Goal: Task Accomplishment & Management: Use online tool/utility

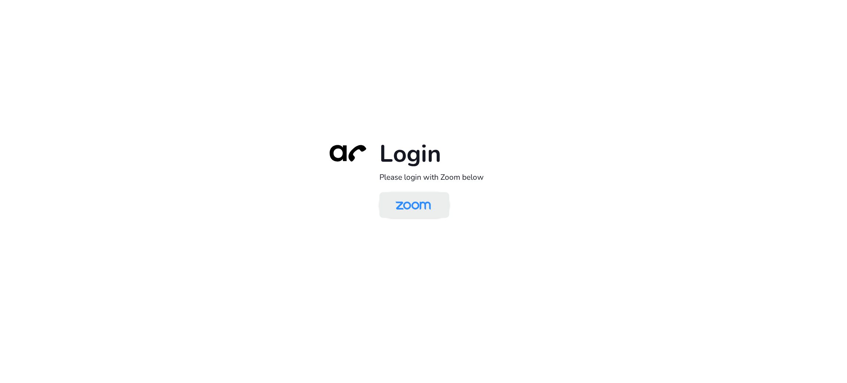
click at [395, 207] on img at bounding box center [413, 206] width 51 height 24
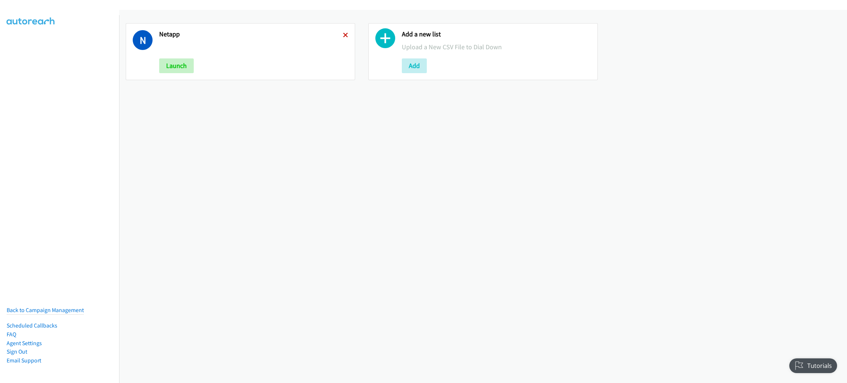
click at [344, 35] on icon at bounding box center [345, 35] width 5 height 5
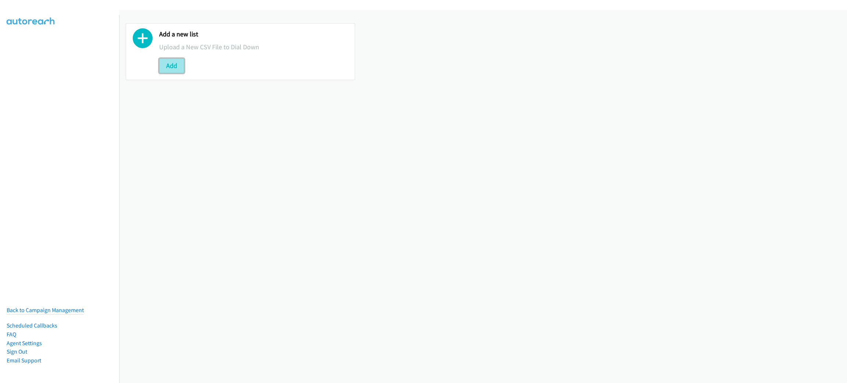
click at [177, 65] on button "Add" at bounding box center [171, 65] width 25 height 15
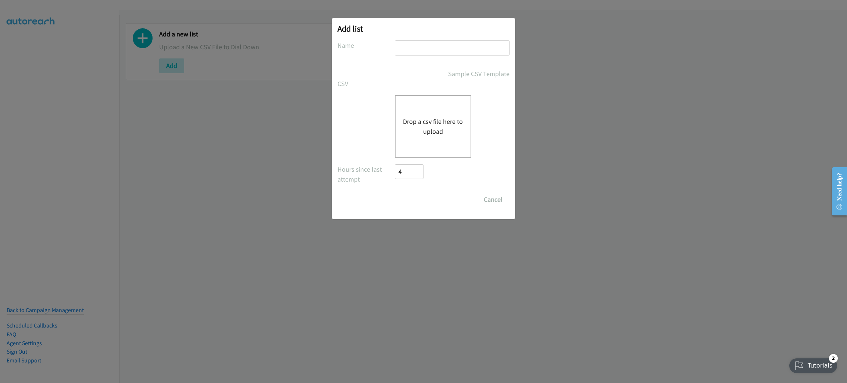
click at [434, 101] on div "Drop a csv file here to upload" at bounding box center [433, 126] width 77 height 63
click at [432, 136] on div "Drop a csv file here to upload" at bounding box center [433, 126] width 77 height 63
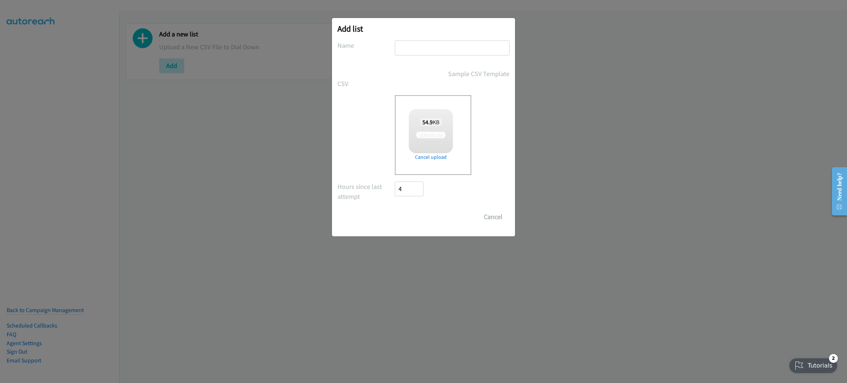
click at [451, 42] on input "text" at bounding box center [452, 47] width 115 height 15
checkbox input "true"
type input "LENOVO"
click at [412, 220] on input "Save List" at bounding box center [414, 217] width 39 height 15
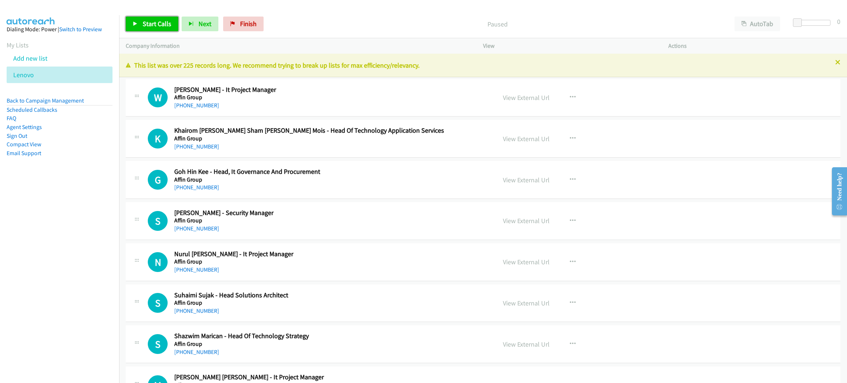
click at [150, 23] on span "Start Calls" at bounding box center [157, 23] width 29 height 8
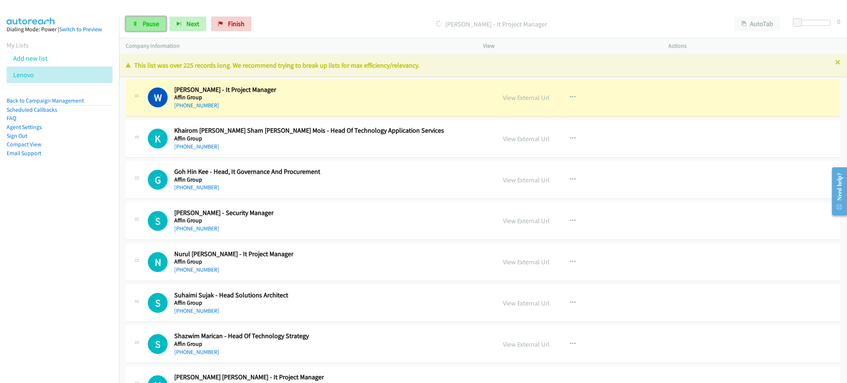
click at [144, 25] on span "Pause" at bounding box center [151, 23] width 17 height 8
click at [532, 99] on link "View External Url" at bounding box center [526, 97] width 47 height 8
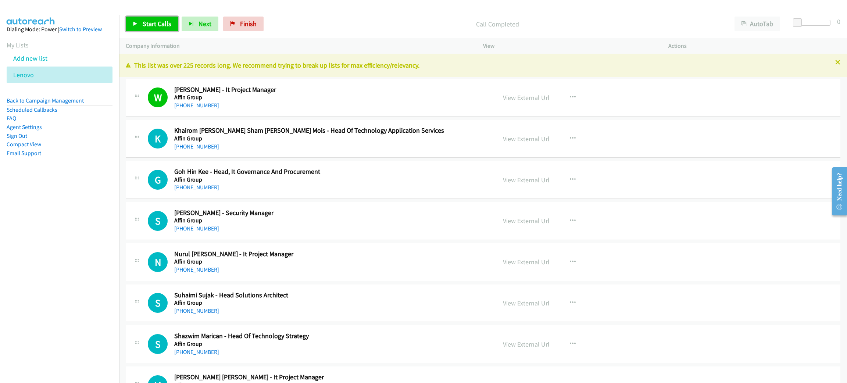
click at [155, 22] on span "Start Calls" at bounding box center [157, 23] width 29 height 8
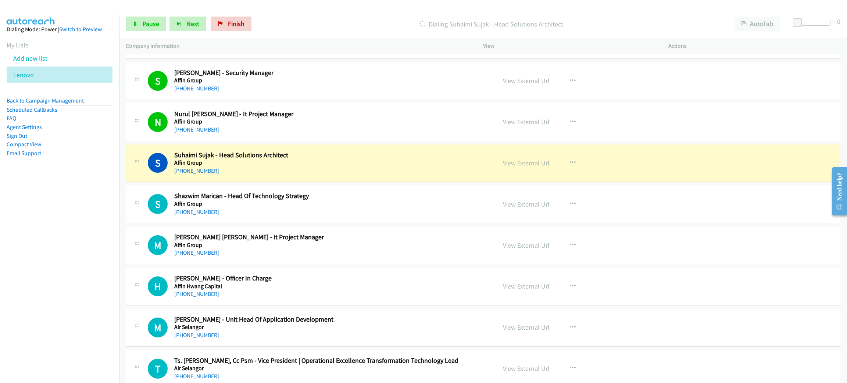
scroll to position [165, 0]
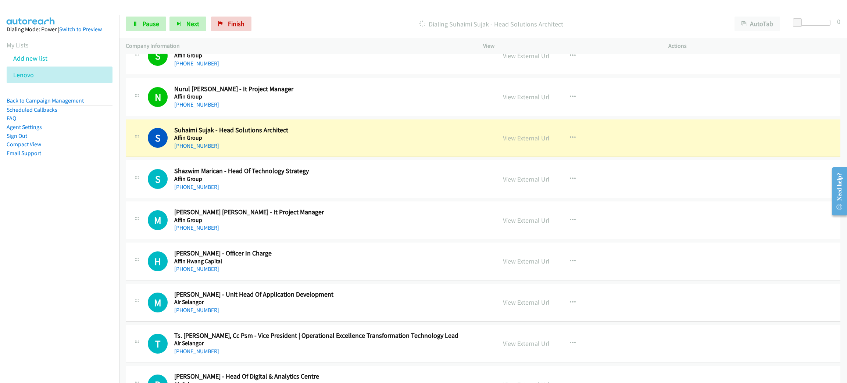
click at [139, 15] on div "Start Calls Pause Next Finish Dialing Suhaimi Sujak - Head Solutions Architect …" at bounding box center [483, 24] width 728 height 28
click at [143, 24] on span "Pause" at bounding box center [151, 23] width 17 height 8
click at [543, 138] on link "View External Url" at bounding box center [526, 138] width 47 height 8
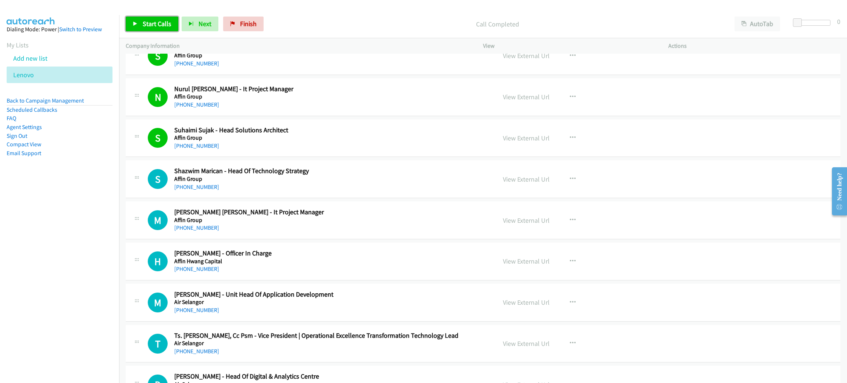
click at [146, 19] on span "Start Calls" at bounding box center [157, 23] width 29 height 8
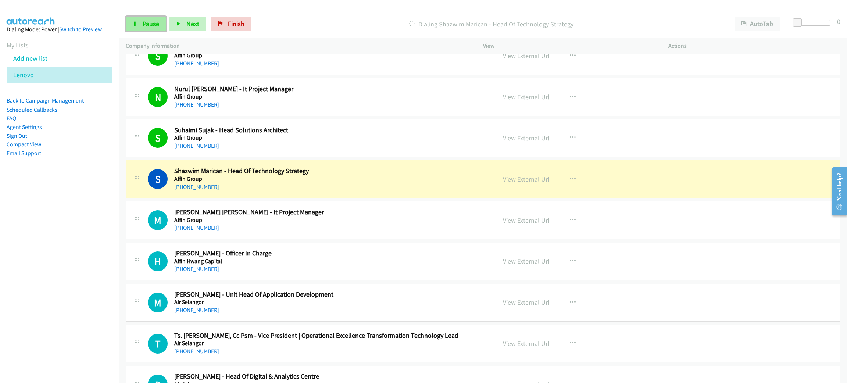
click at [146, 19] on span "Pause" at bounding box center [151, 23] width 17 height 8
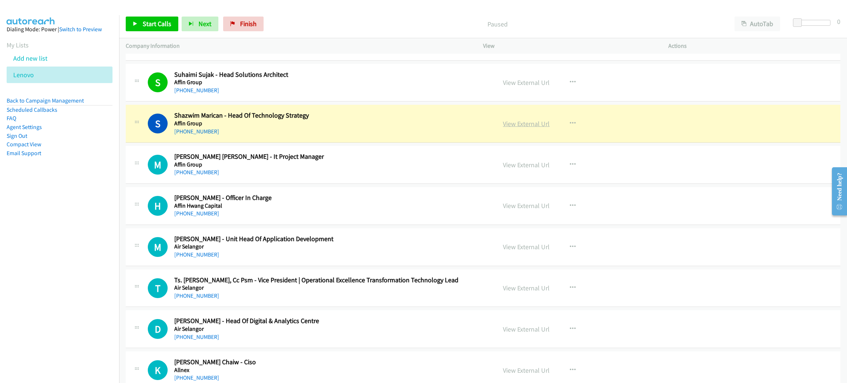
click at [519, 122] on link "View External Url" at bounding box center [526, 124] width 47 height 8
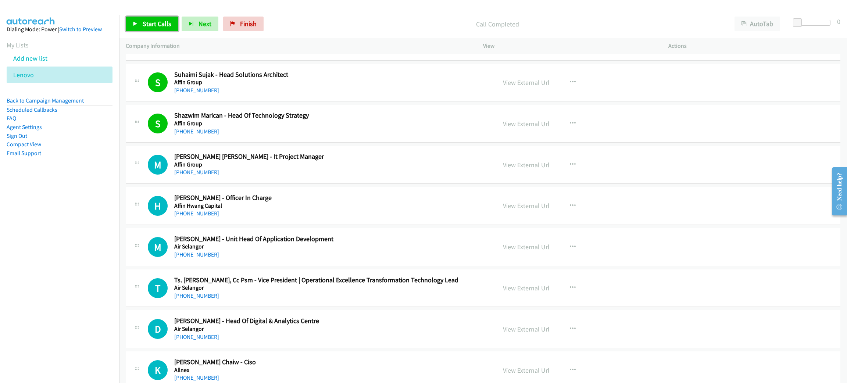
click at [152, 24] on span "Start Calls" at bounding box center [157, 23] width 29 height 8
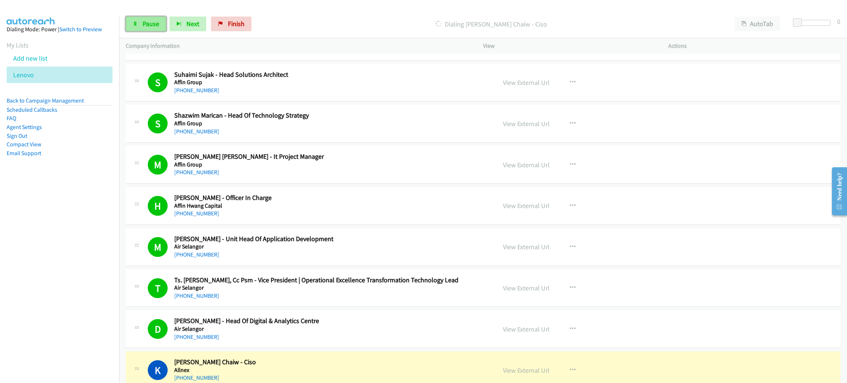
click at [137, 20] on link "Pause" at bounding box center [146, 24] width 40 height 15
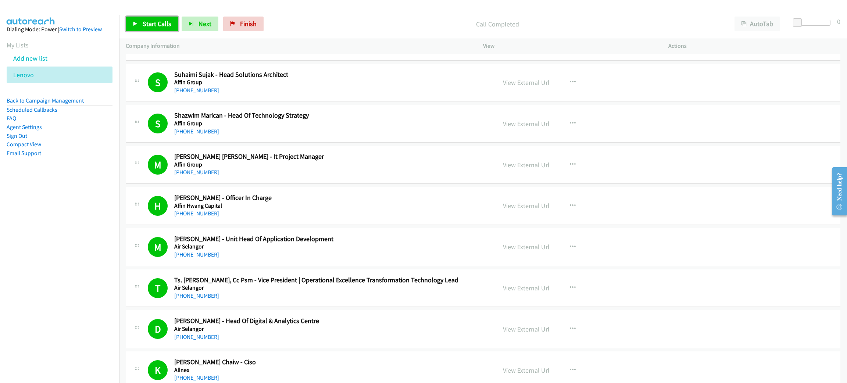
click at [148, 21] on span "Start Calls" at bounding box center [157, 23] width 29 height 8
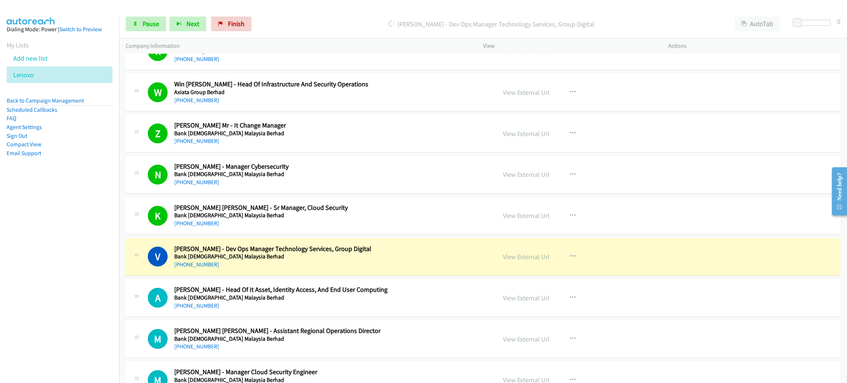
scroll to position [828, 0]
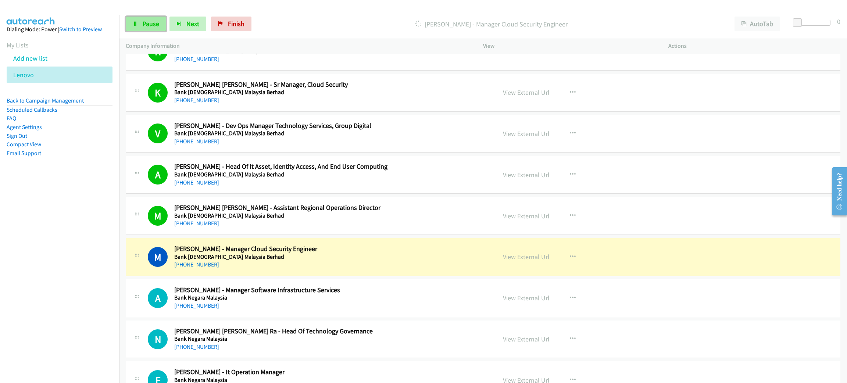
click at [150, 19] on span "Pause" at bounding box center [151, 23] width 17 height 8
click at [511, 260] on link "View External Url" at bounding box center [526, 257] width 47 height 8
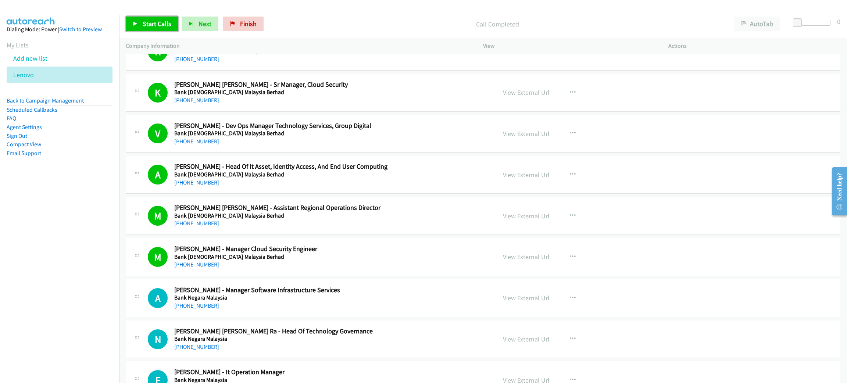
click at [151, 20] on span "Start Calls" at bounding box center [157, 23] width 29 height 8
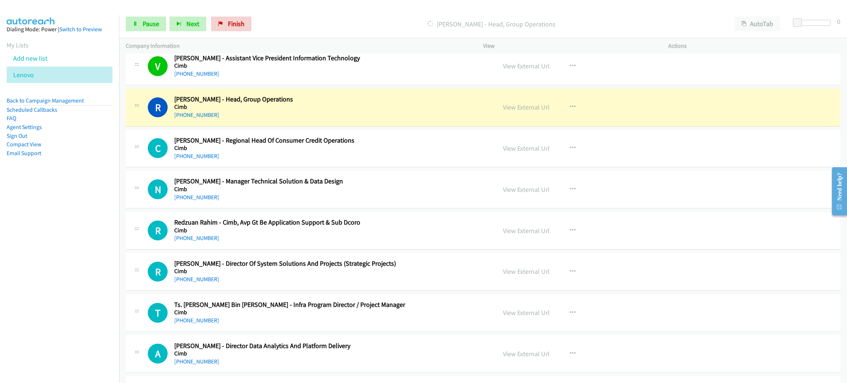
scroll to position [2593, 0]
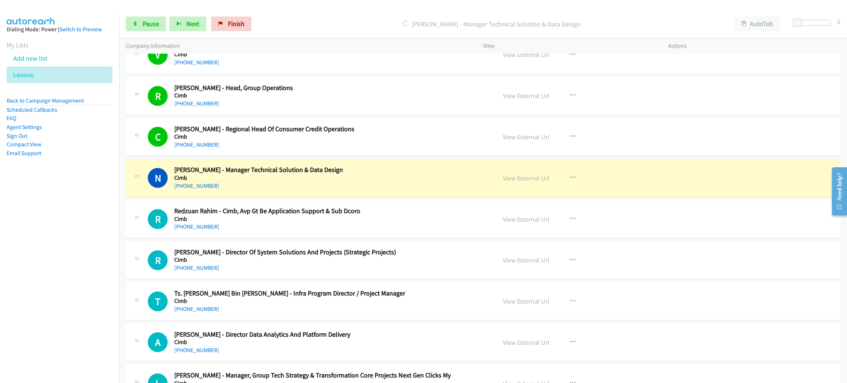
drag, startPoint x: 350, startPoint y: 182, endPoint x: 454, endPoint y: 179, distance: 103.4
click at [131, 24] on link "Pause" at bounding box center [146, 24] width 40 height 15
click at [524, 182] on link "View External Url" at bounding box center [526, 178] width 47 height 8
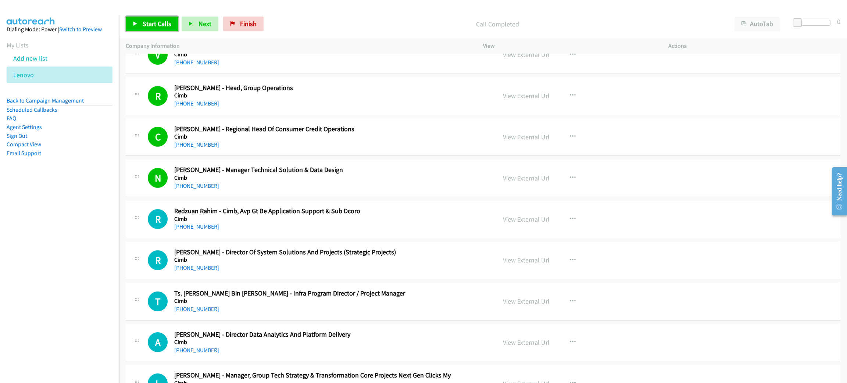
click at [174, 19] on link "Start Calls" at bounding box center [152, 24] width 53 height 15
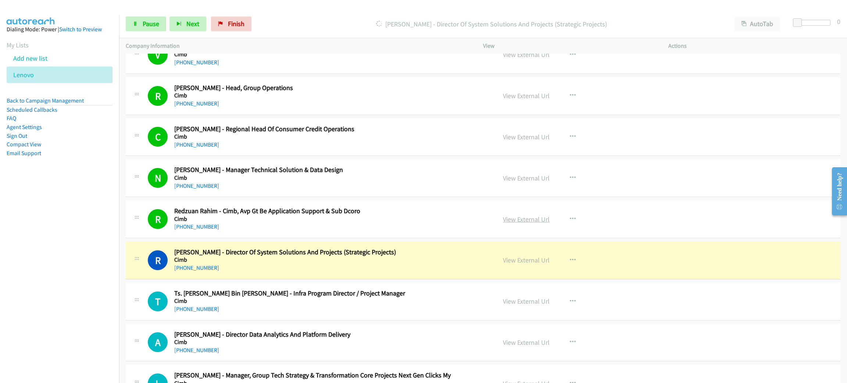
drag, startPoint x: 292, startPoint y: 275, endPoint x: 539, endPoint y: 227, distance: 251.4
click at [146, 21] on span "Pause" at bounding box center [151, 23] width 17 height 8
click at [531, 264] on link "View External Url" at bounding box center [526, 260] width 47 height 8
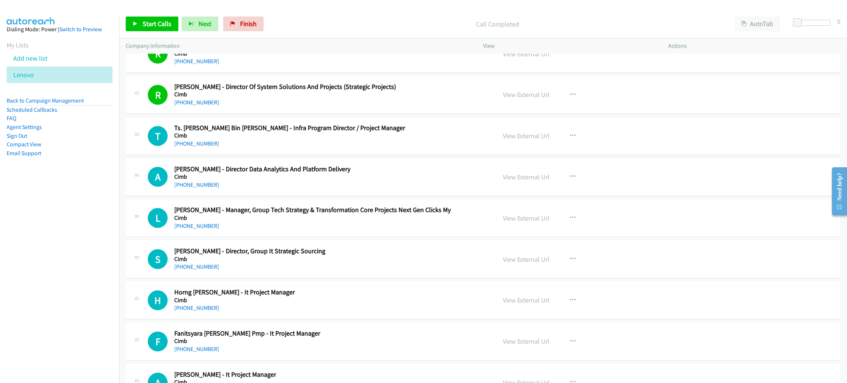
scroll to position [2814, 0]
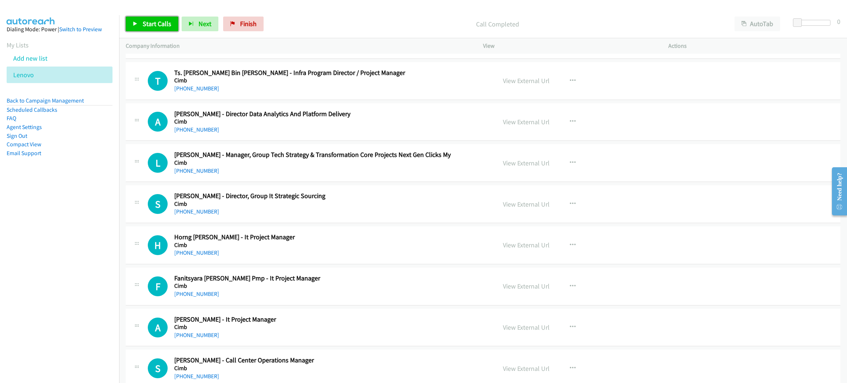
click at [161, 17] on link "Start Calls" at bounding box center [152, 24] width 53 height 15
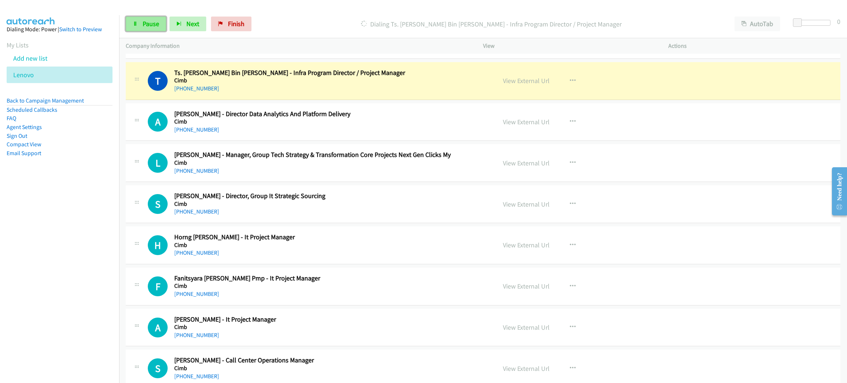
click at [135, 23] on icon at bounding box center [135, 24] width 5 height 5
click at [321, 98] on div "T Callback Scheduled Ts. [PERSON_NAME] Bin [PERSON_NAME] - Infra Program Direct…" at bounding box center [483, 81] width 715 height 38
click at [531, 84] on link "View External Url" at bounding box center [526, 81] width 47 height 8
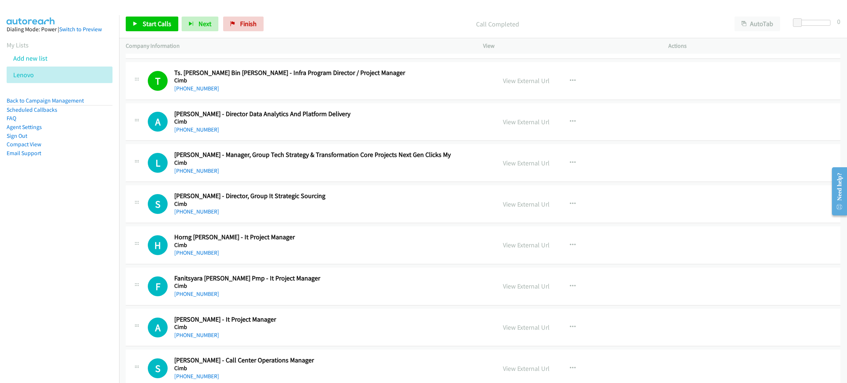
click at [343, 22] on p "Call Completed" at bounding box center [498, 24] width 448 height 10
click at [343, 21] on p "Call Completed" at bounding box center [498, 24] width 448 height 10
click at [160, 25] on span "Start Calls" at bounding box center [157, 23] width 29 height 8
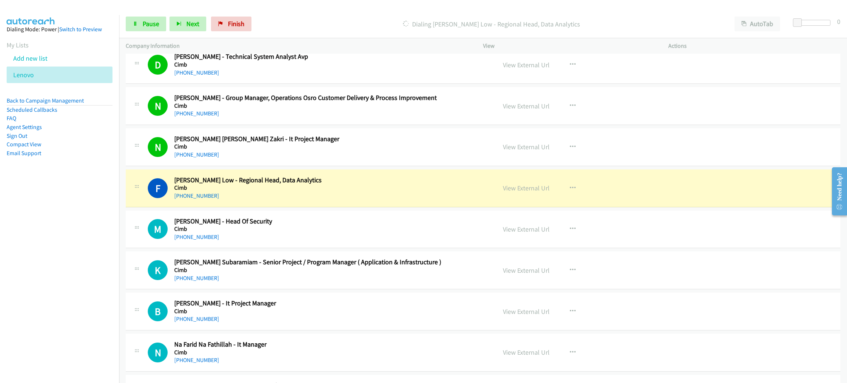
scroll to position [3366, 0]
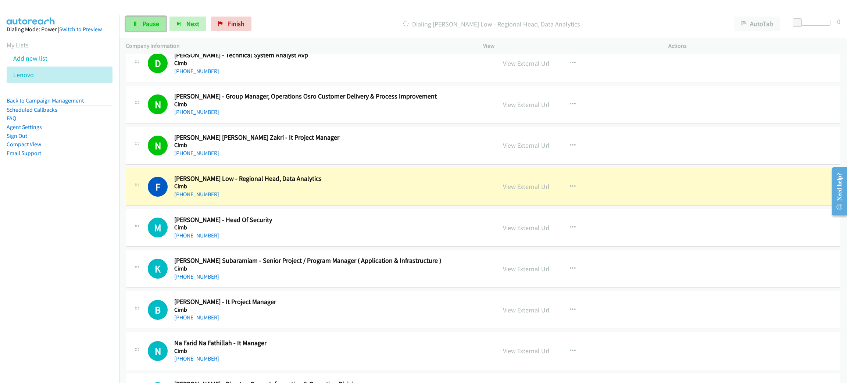
click at [156, 25] on span "Pause" at bounding box center [151, 23] width 17 height 8
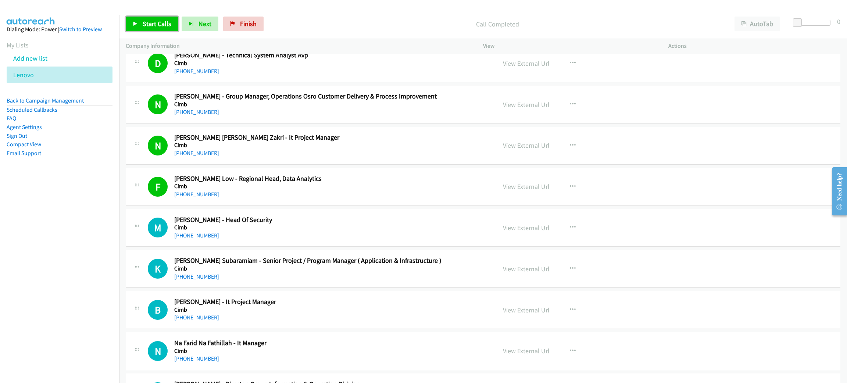
click at [152, 24] on span "Start Calls" at bounding box center [157, 23] width 29 height 8
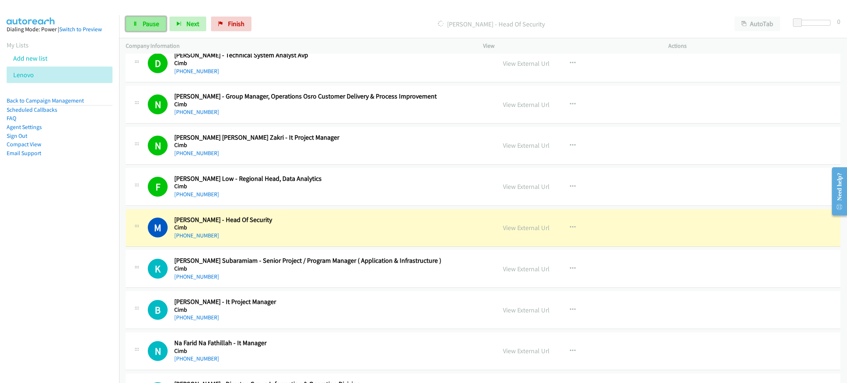
click at [154, 21] on span "Pause" at bounding box center [151, 23] width 17 height 8
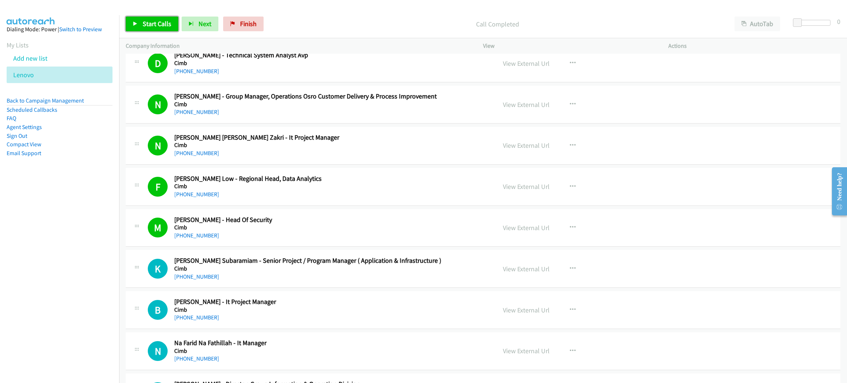
click at [154, 18] on link "Start Calls" at bounding box center [152, 24] width 53 height 15
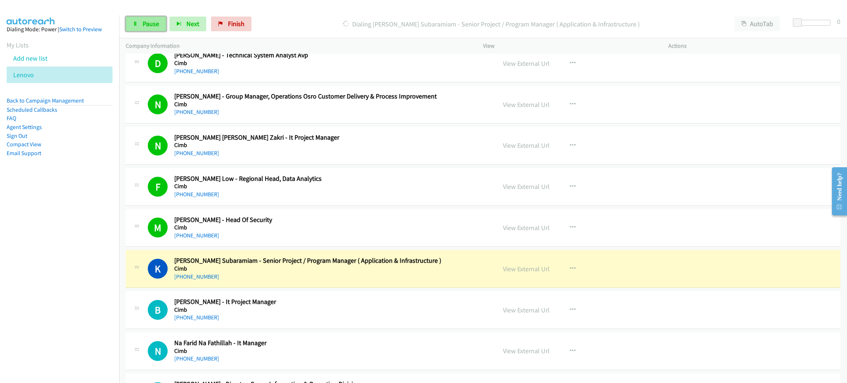
click at [157, 18] on link "Pause" at bounding box center [146, 24] width 40 height 15
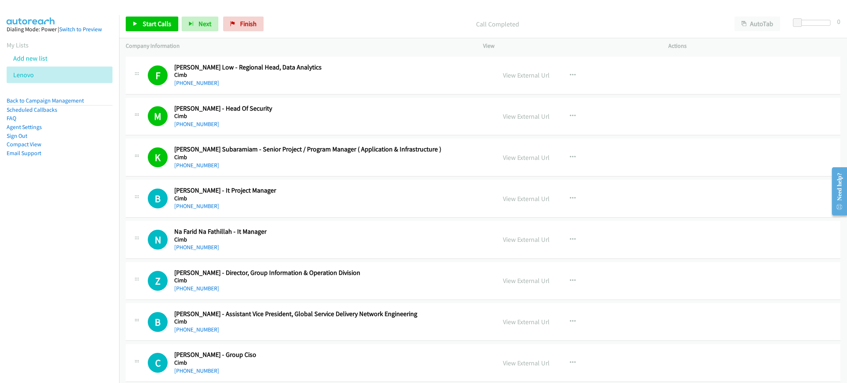
scroll to position [3476, 0]
click at [156, 26] on span "Start Calls" at bounding box center [157, 23] width 29 height 8
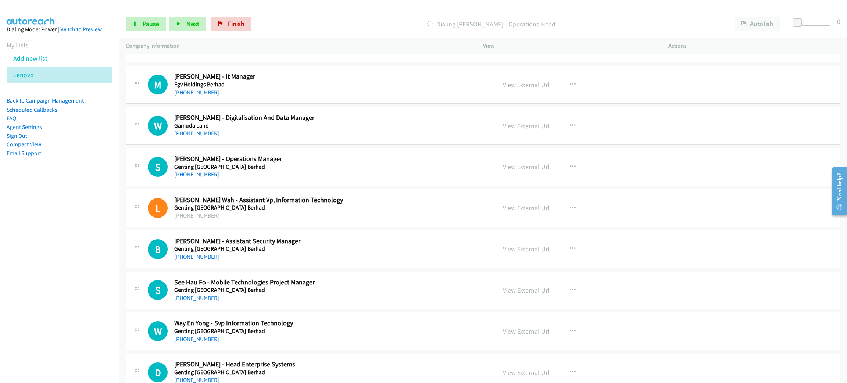
scroll to position [4358, 0]
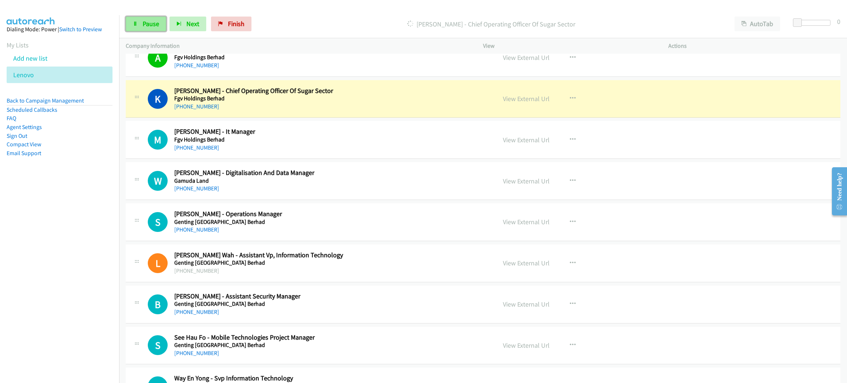
click at [154, 25] on span "Pause" at bounding box center [151, 23] width 17 height 8
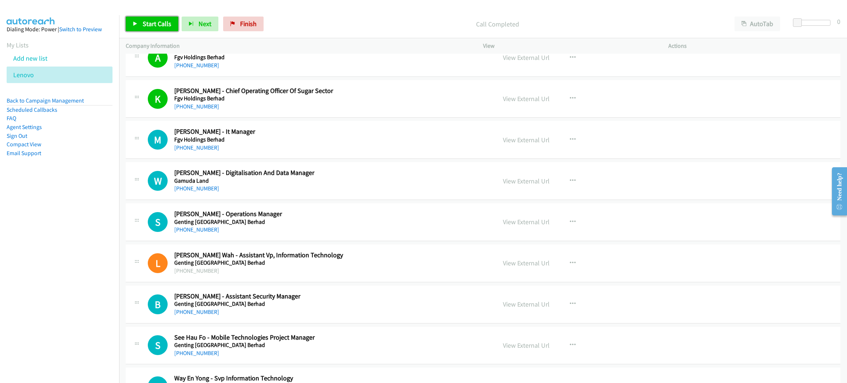
click at [150, 20] on span "Start Calls" at bounding box center [157, 23] width 29 height 8
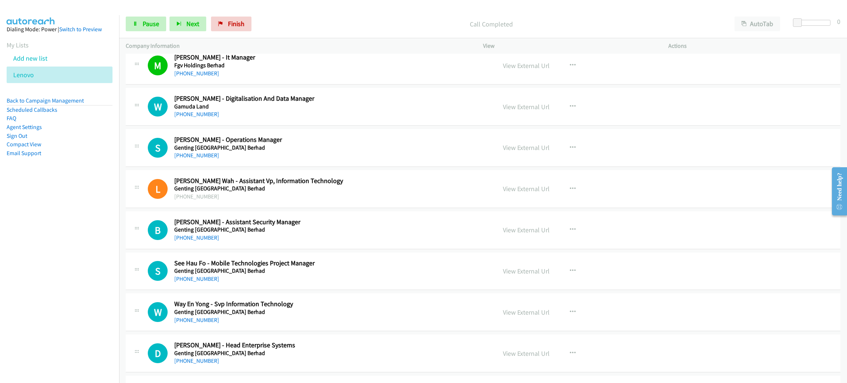
scroll to position [4414, 0]
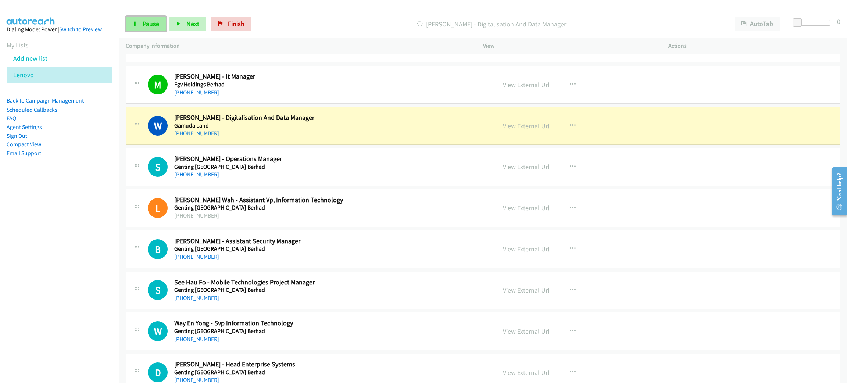
click at [149, 28] on link "Pause" at bounding box center [146, 24] width 40 height 15
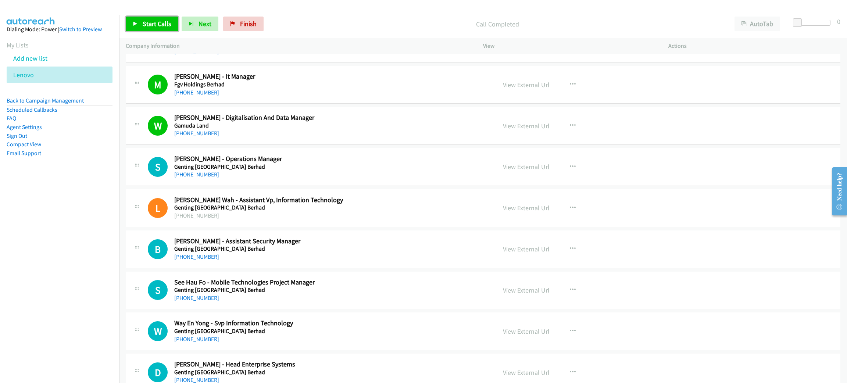
click at [146, 17] on link "Start Calls" at bounding box center [152, 24] width 53 height 15
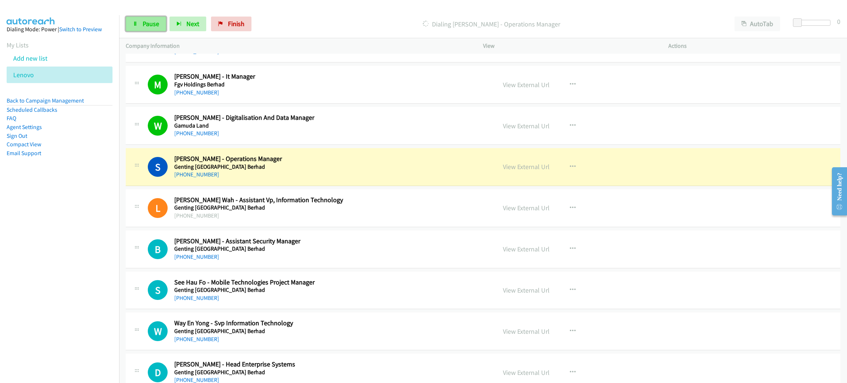
click at [146, 17] on link "Pause" at bounding box center [146, 24] width 40 height 15
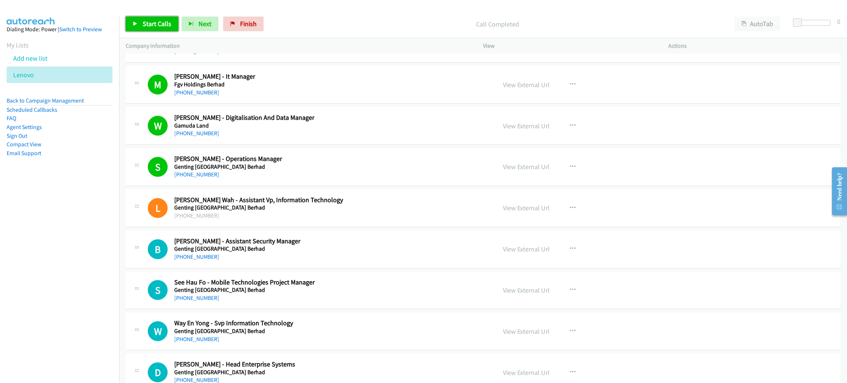
click at [151, 26] on span "Start Calls" at bounding box center [157, 23] width 29 height 8
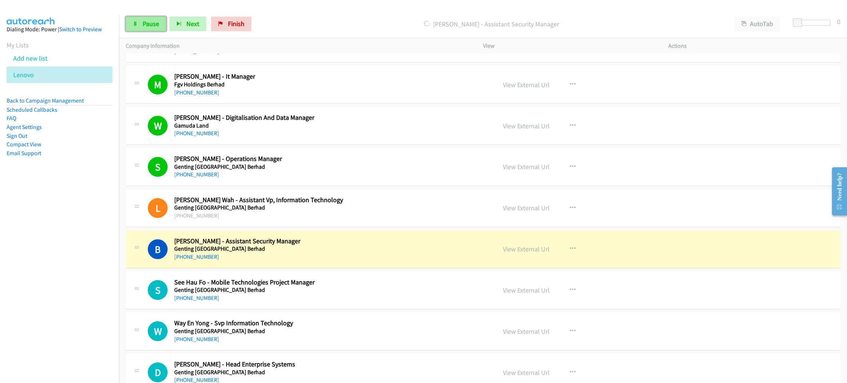
click at [144, 21] on span "Pause" at bounding box center [151, 23] width 17 height 8
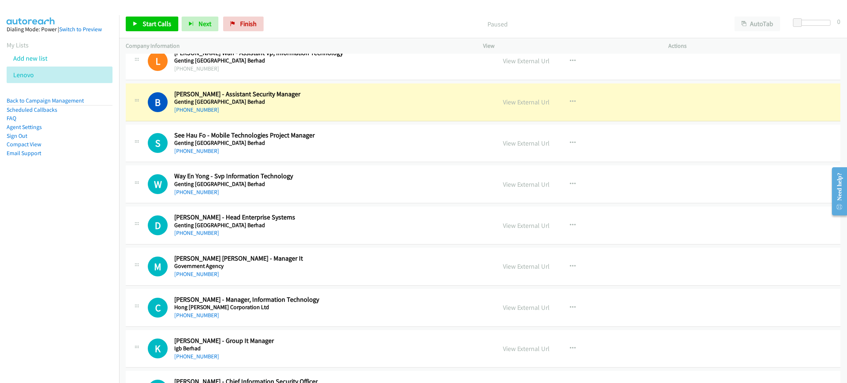
scroll to position [4579, 0]
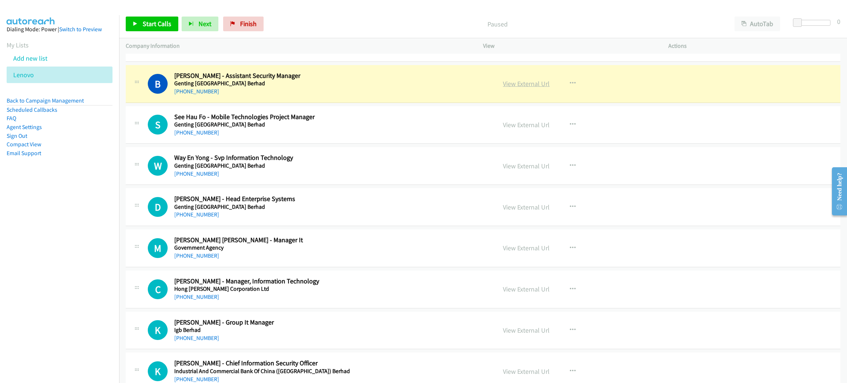
click at [517, 88] on link "View External Url" at bounding box center [526, 83] width 47 height 8
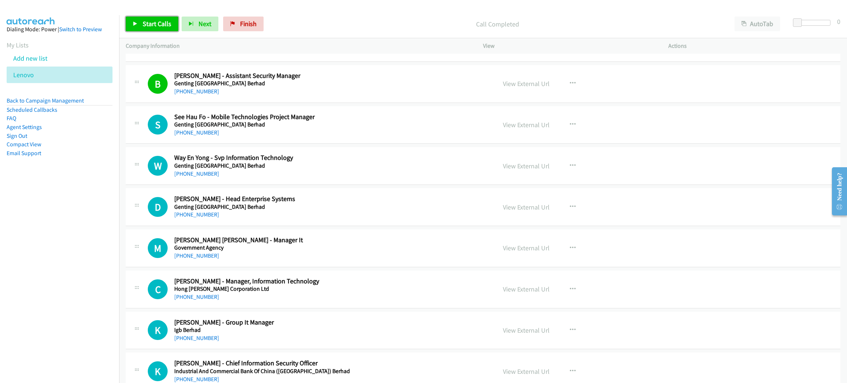
click at [158, 22] on span "Start Calls" at bounding box center [157, 23] width 29 height 8
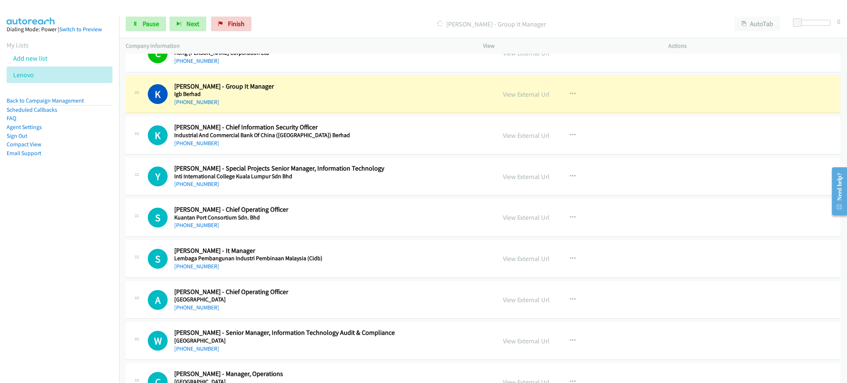
scroll to position [4855, 0]
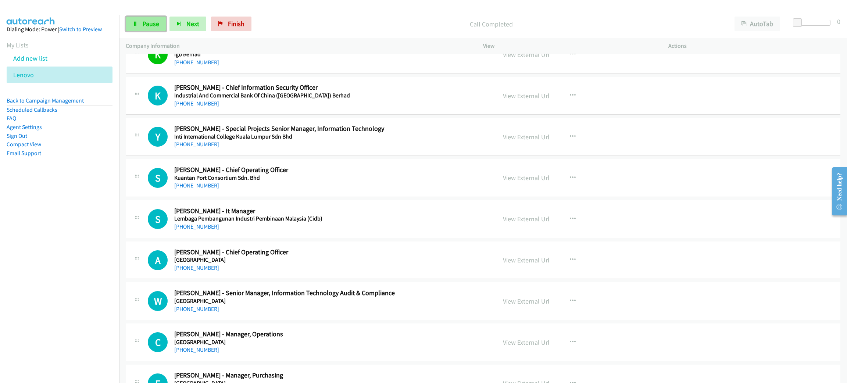
click at [144, 25] on span "Pause" at bounding box center [151, 23] width 17 height 8
click at [170, 28] on span "Start Calls" at bounding box center [157, 23] width 29 height 8
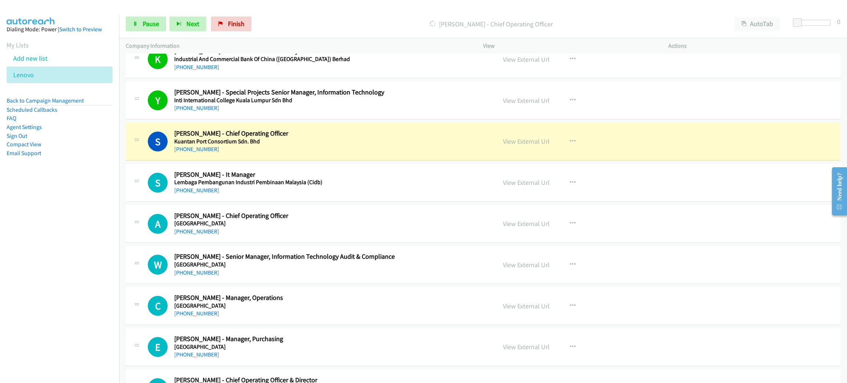
scroll to position [4910, 0]
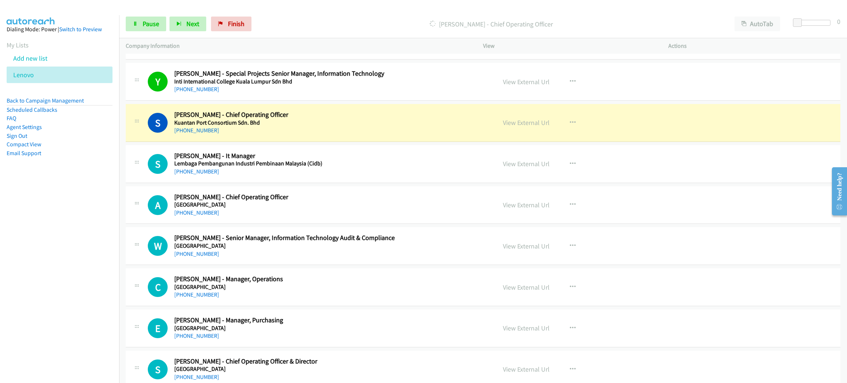
click at [326, 135] on div "[PHONE_NUMBER]" at bounding box center [330, 130] width 312 height 9
click at [529, 127] on link "View External Url" at bounding box center [526, 122] width 47 height 8
click at [150, 17] on div "Start Calls Pause Next Finish" at bounding box center [190, 24] width 129 height 15
click at [150, 20] on span "Pause" at bounding box center [151, 23] width 17 height 8
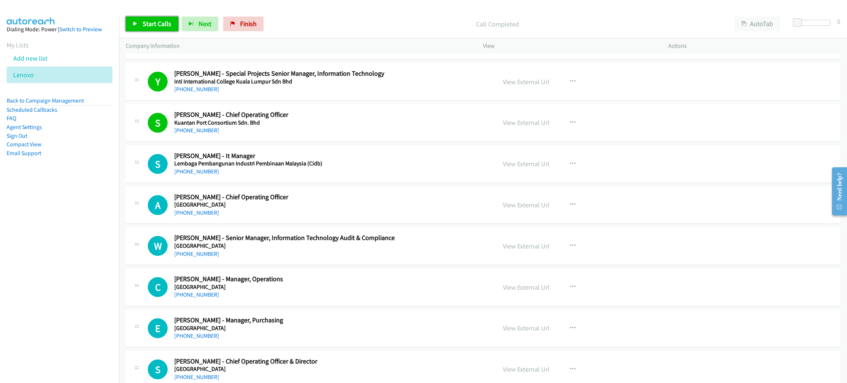
click at [153, 28] on link "Start Calls" at bounding box center [152, 24] width 53 height 15
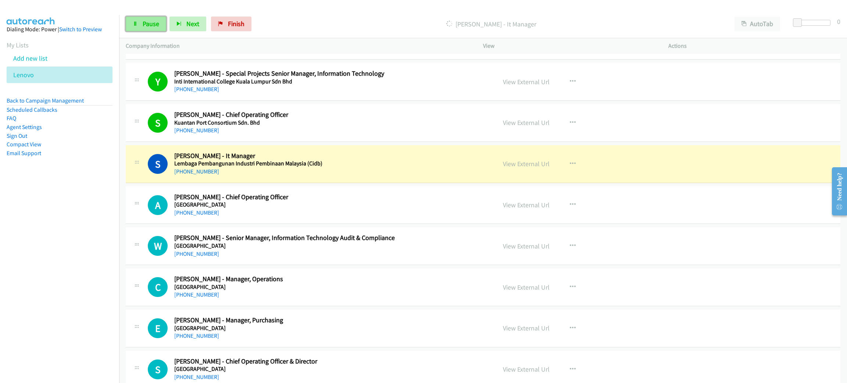
click at [140, 25] on link "Pause" at bounding box center [146, 24] width 40 height 15
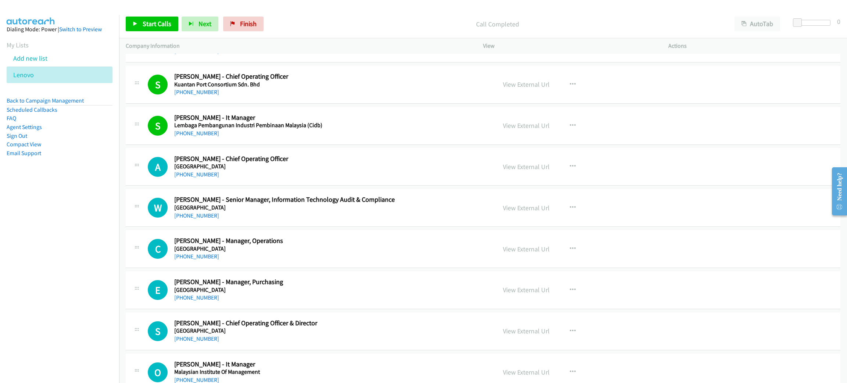
scroll to position [4965, 0]
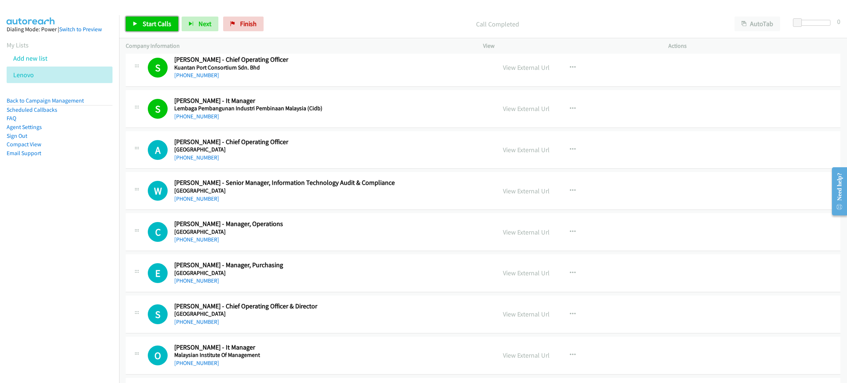
click at [164, 22] on span "Start Calls" at bounding box center [157, 23] width 29 height 8
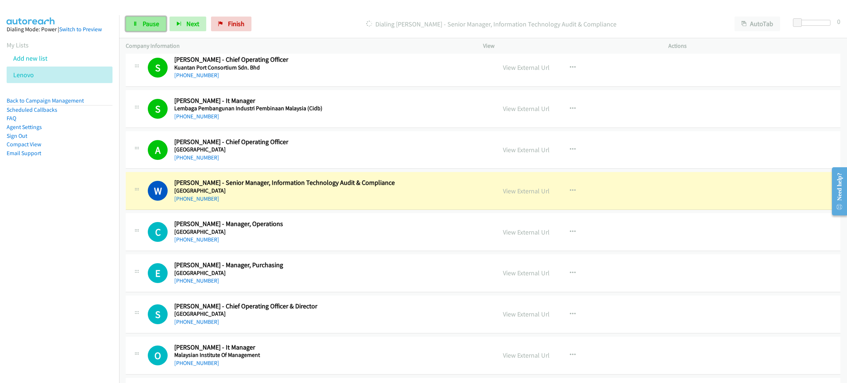
click at [143, 26] on span "Pause" at bounding box center [151, 23] width 17 height 8
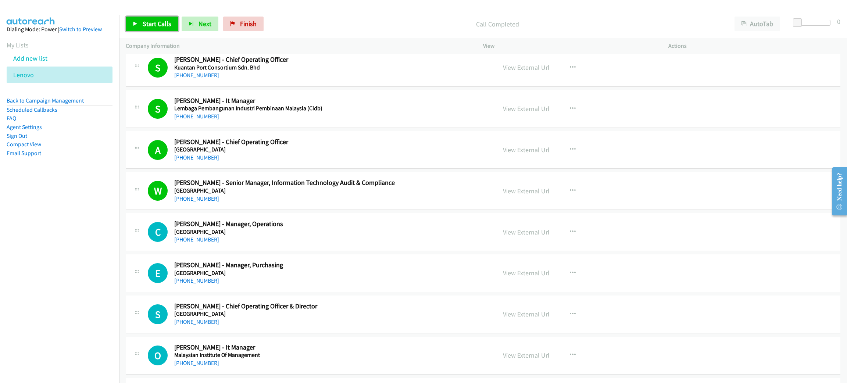
click at [156, 18] on link "Start Calls" at bounding box center [152, 24] width 53 height 15
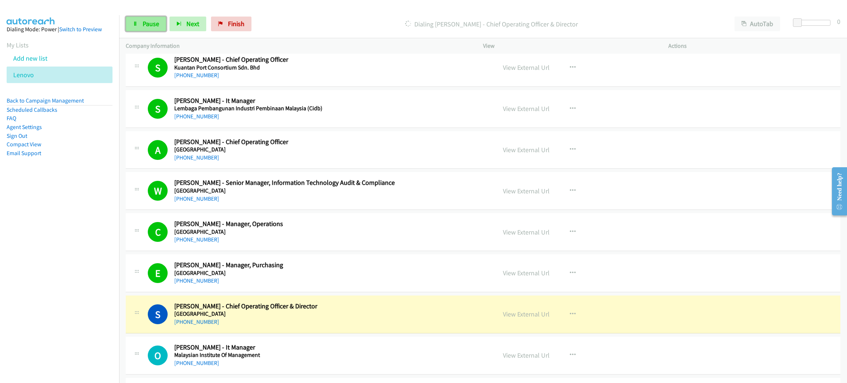
click at [140, 19] on link "Pause" at bounding box center [146, 24] width 40 height 15
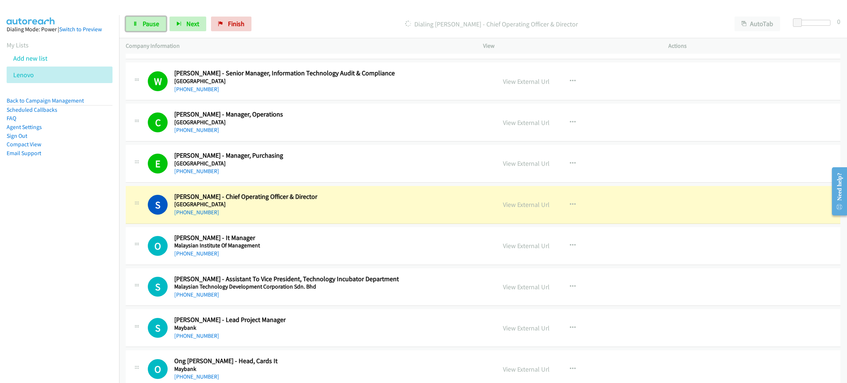
scroll to position [5131, 0]
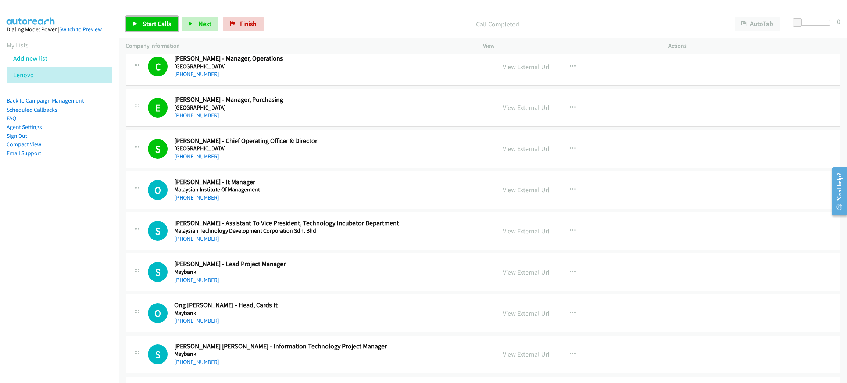
click at [150, 21] on span "Start Calls" at bounding box center [157, 23] width 29 height 8
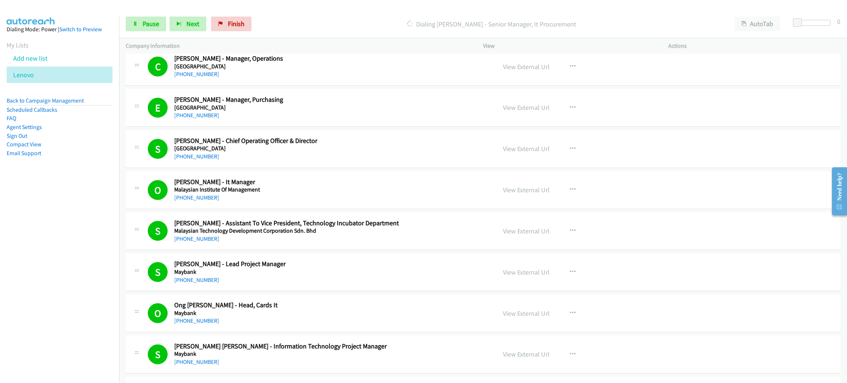
click at [358, 17] on div "Dialing [PERSON_NAME] - Senior Manager, It Procurement" at bounding box center [491, 24] width 473 height 15
click at [150, 24] on span "Pause" at bounding box center [151, 23] width 17 height 8
click at [156, 26] on span "Start Calls" at bounding box center [157, 23] width 29 height 8
click at [136, 22] on icon at bounding box center [135, 24] width 5 height 5
click at [159, 24] on span "Start Calls" at bounding box center [157, 23] width 29 height 8
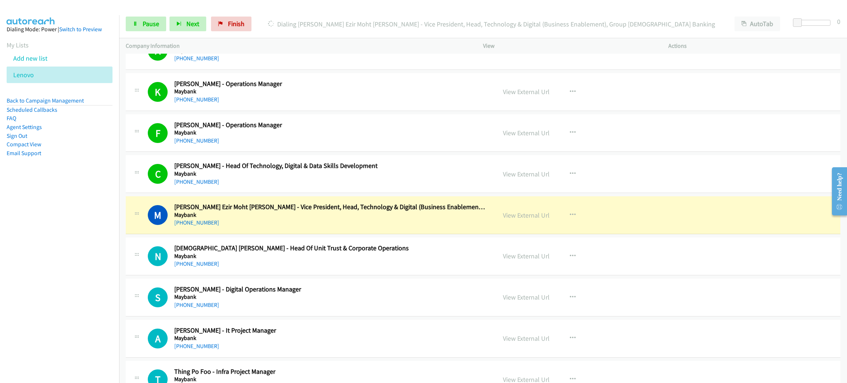
scroll to position [5683, 0]
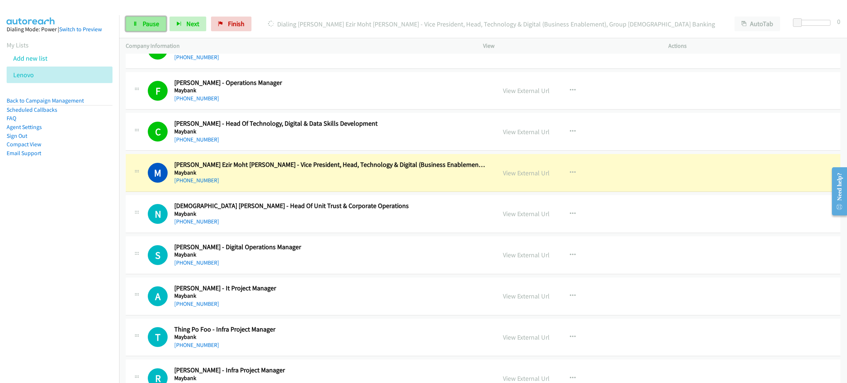
click at [146, 24] on span "Pause" at bounding box center [151, 23] width 17 height 8
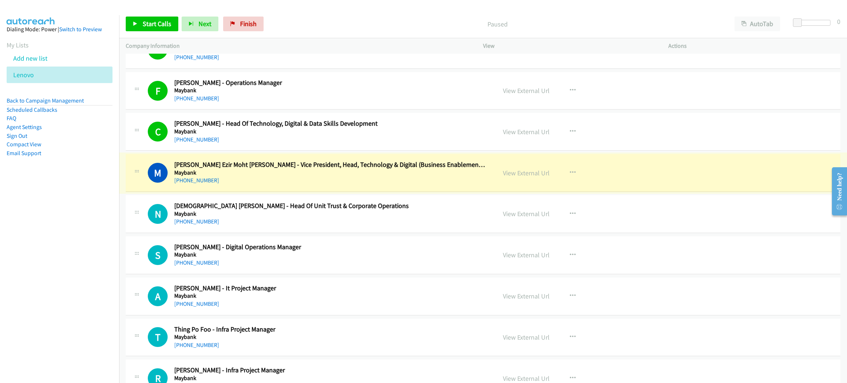
click at [527, 177] on link "View External Url" at bounding box center [526, 173] width 47 height 8
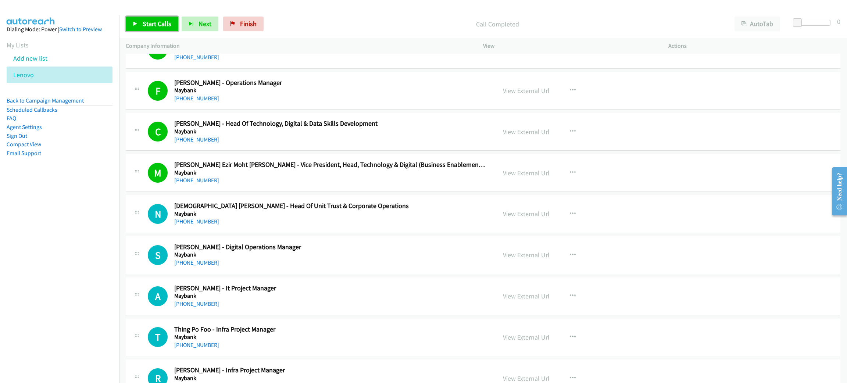
click at [164, 26] on span "Start Calls" at bounding box center [157, 23] width 29 height 8
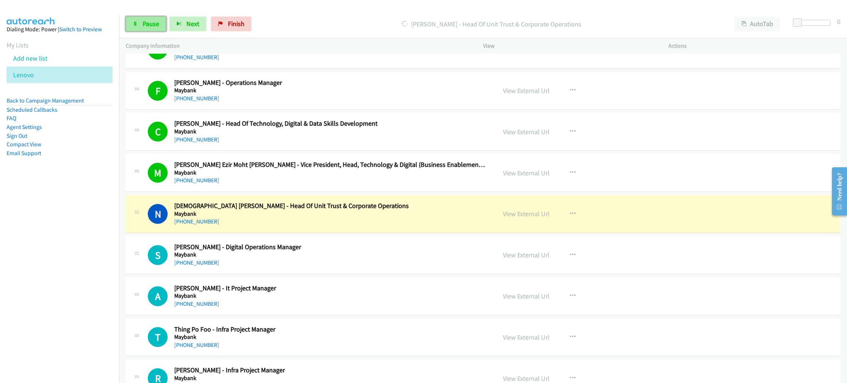
click at [138, 24] on link "Pause" at bounding box center [146, 24] width 40 height 15
drag, startPoint x: 284, startPoint y: 177, endPoint x: 600, endPoint y: 27, distance: 348.8
click at [600, 27] on p "Paused" at bounding box center [498, 24] width 448 height 10
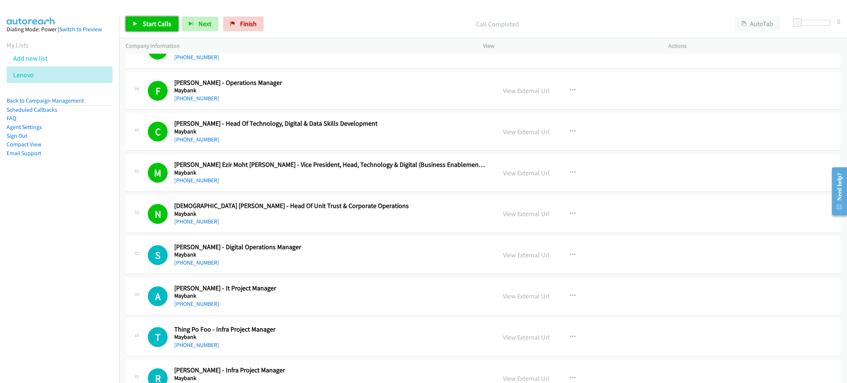
click at [154, 29] on link "Start Calls" at bounding box center [152, 24] width 53 height 15
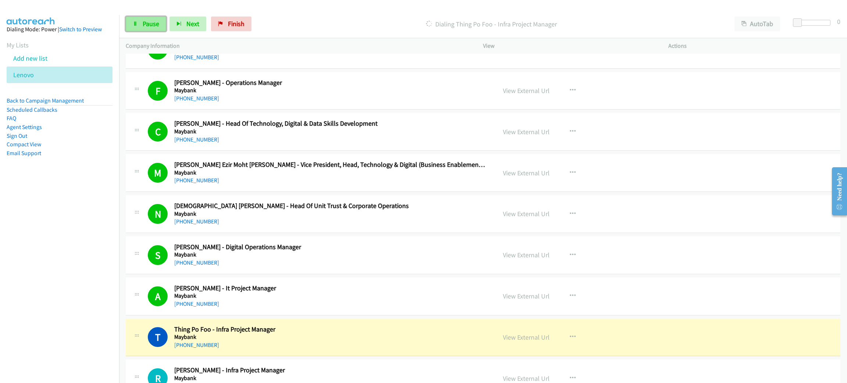
click at [159, 20] on link "Pause" at bounding box center [146, 24] width 40 height 15
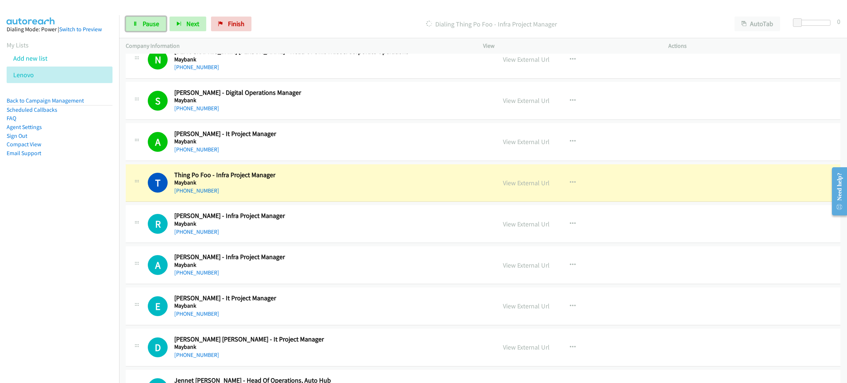
scroll to position [5848, 0]
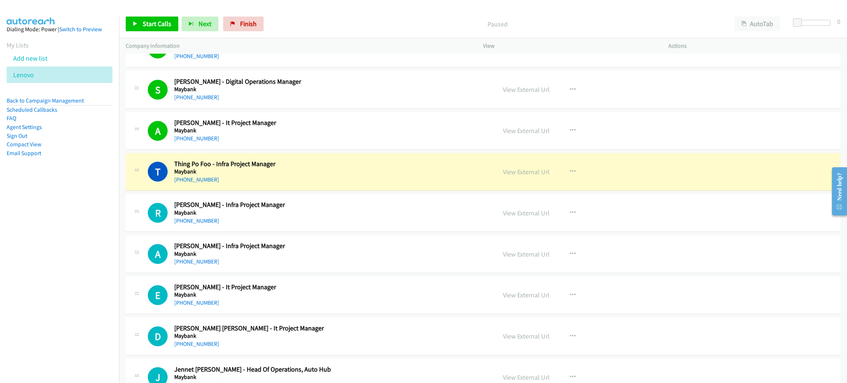
click at [531, 176] on link "View External Url" at bounding box center [526, 172] width 47 height 8
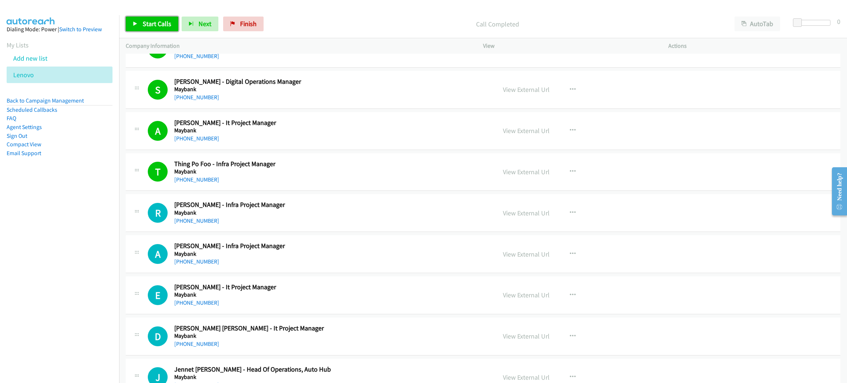
click at [168, 28] on link "Start Calls" at bounding box center [152, 24] width 53 height 15
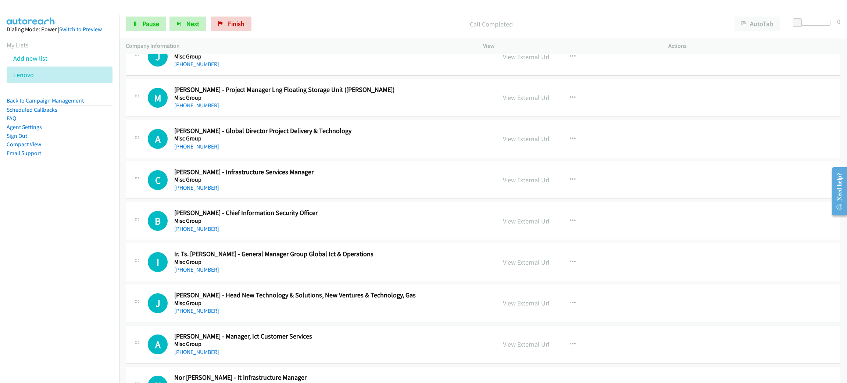
scroll to position [6897, 0]
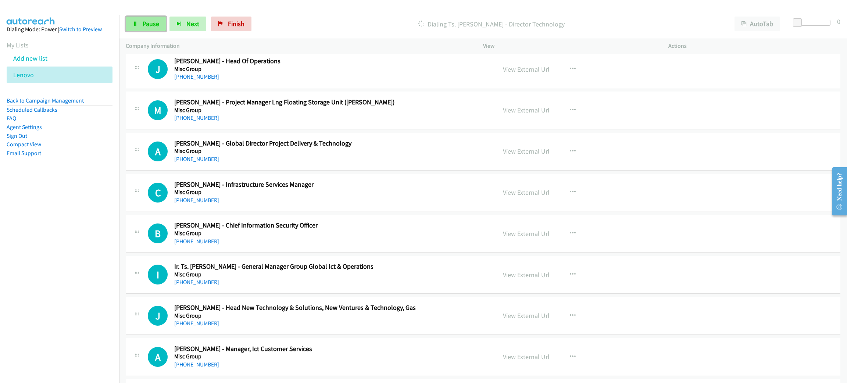
click at [146, 21] on span "Pause" at bounding box center [151, 23] width 17 height 8
